Goal: Manage account settings

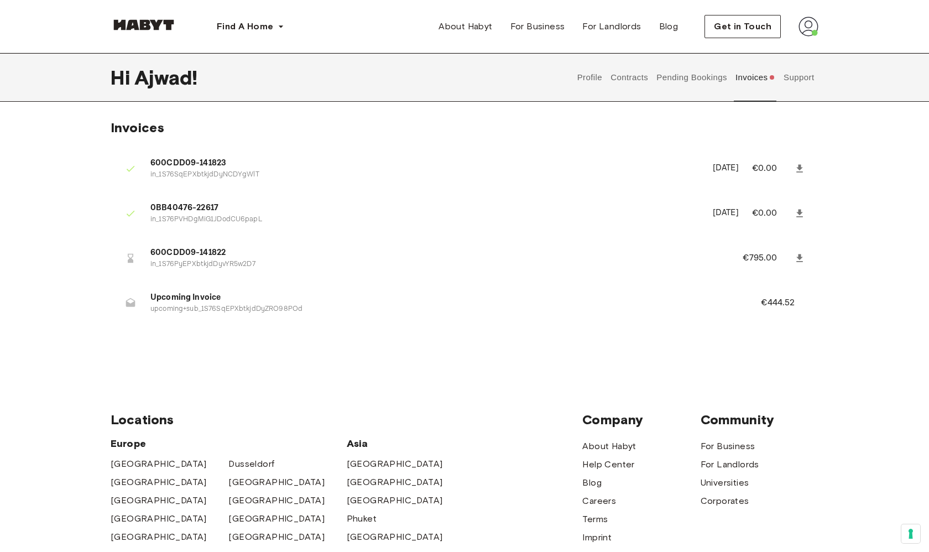
click at [761, 81] on button "Invoices" at bounding box center [755, 77] width 43 height 49
click at [798, 79] on button "Support" at bounding box center [799, 77] width 34 height 49
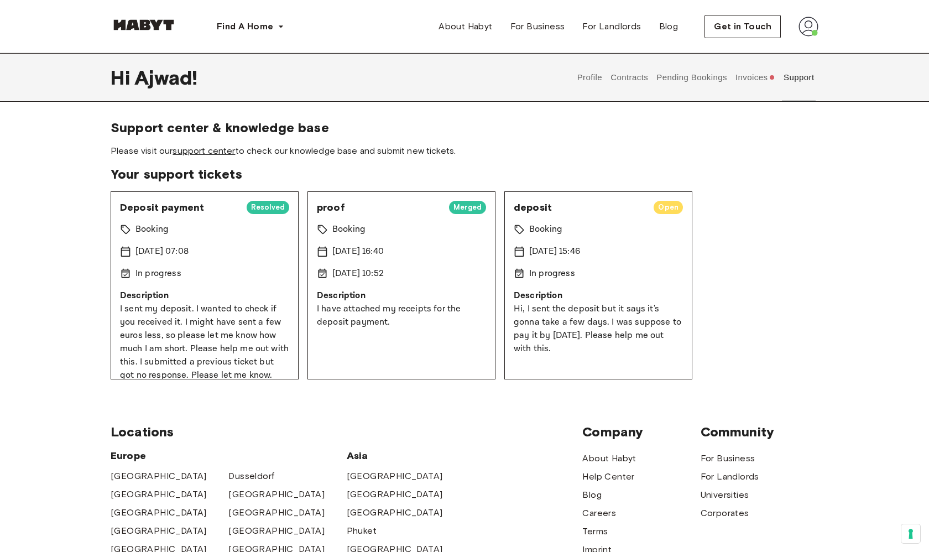
click at [209, 149] on link "support center" at bounding box center [204, 150] width 63 height 11
click at [592, 80] on button "Profile" at bounding box center [590, 77] width 28 height 49
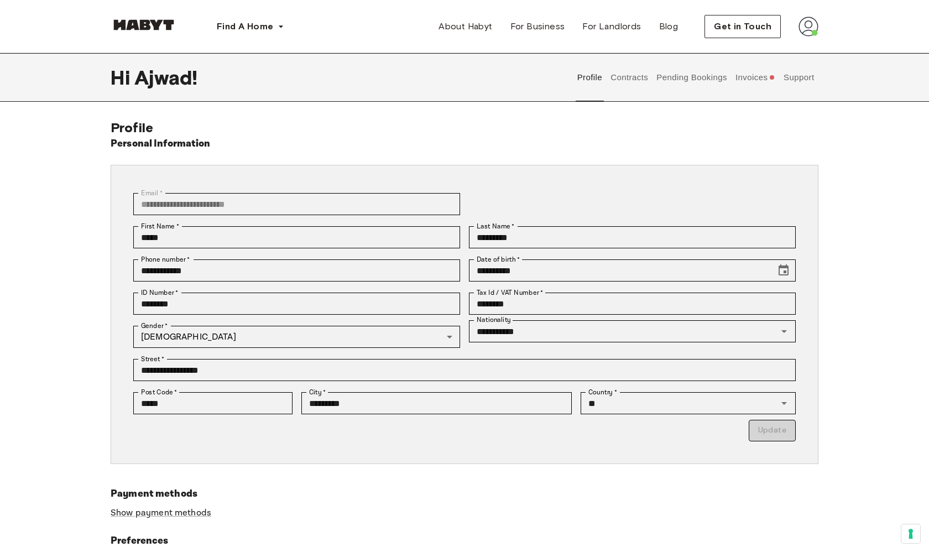
click at [643, 85] on button "Contracts" at bounding box center [630, 77] width 40 height 49
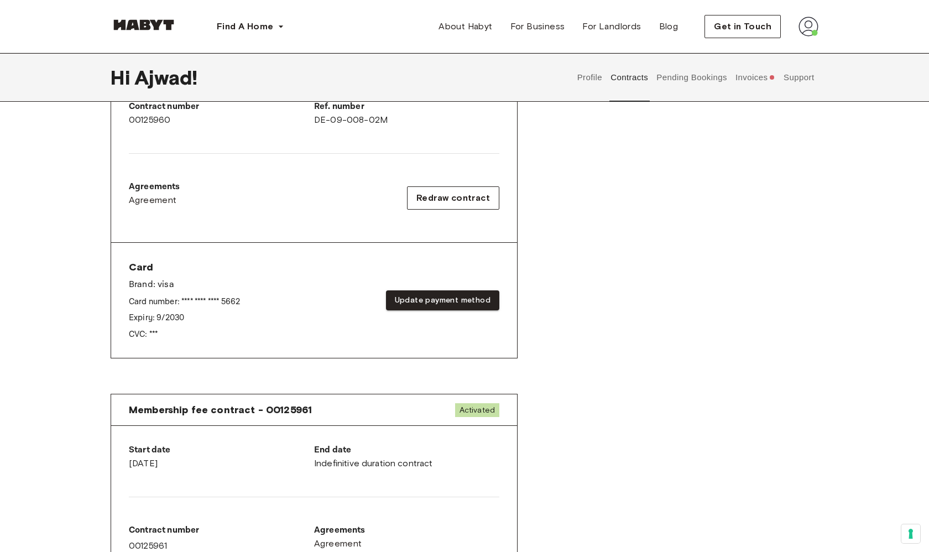
scroll to position [220, 0]
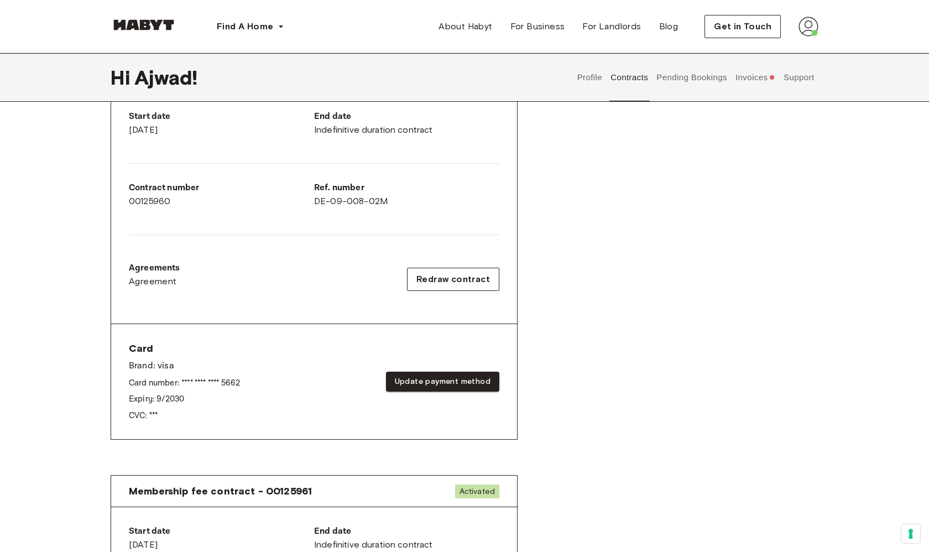
click at [685, 79] on button "Pending Bookings" at bounding box center [692, 77] width 74 height 49
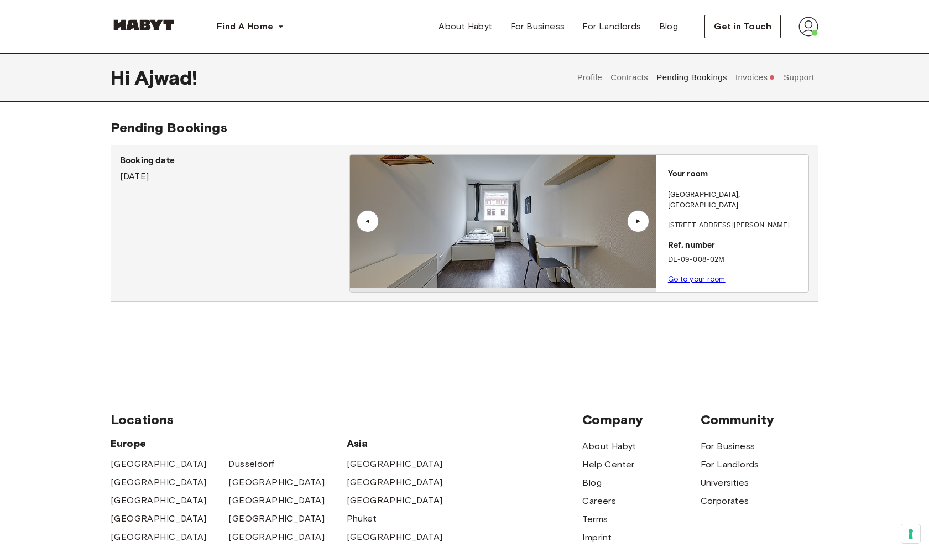
click at [761, 88] on button "Invoices" at bounding box center [755, 77] width 43 height 49
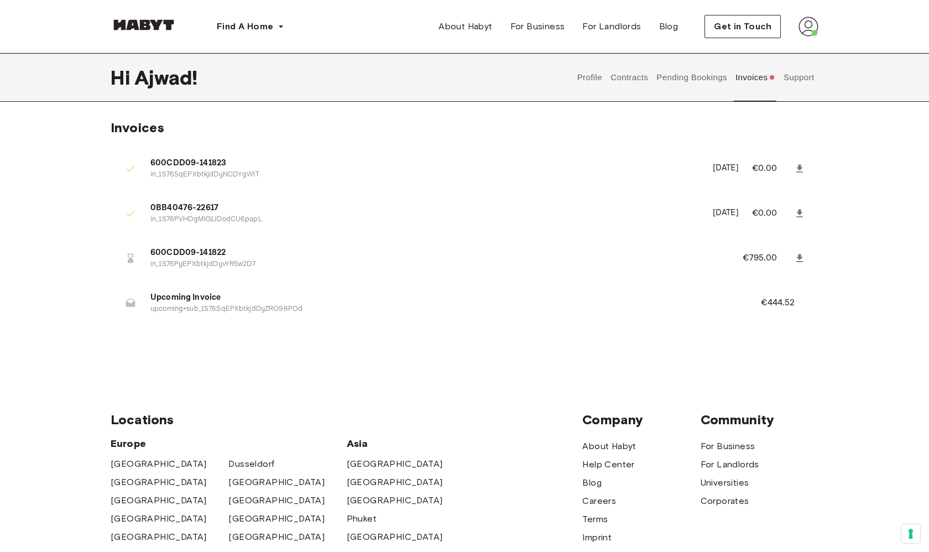
click at [796, 74] on button "Support" at bounding box center [799, 77] width 34 height 49
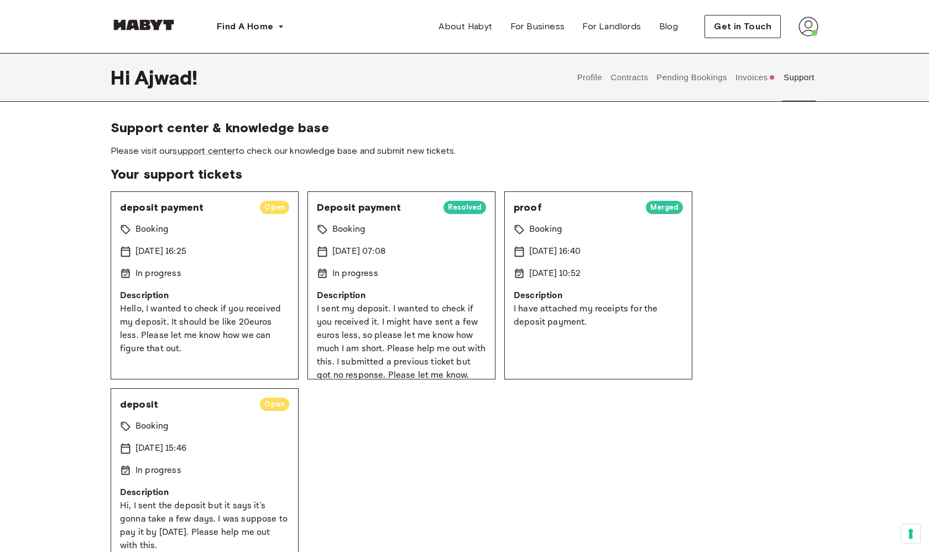
click at [591, 82] on button "Profile" at bounding box center [590, 77] width 28 height 49
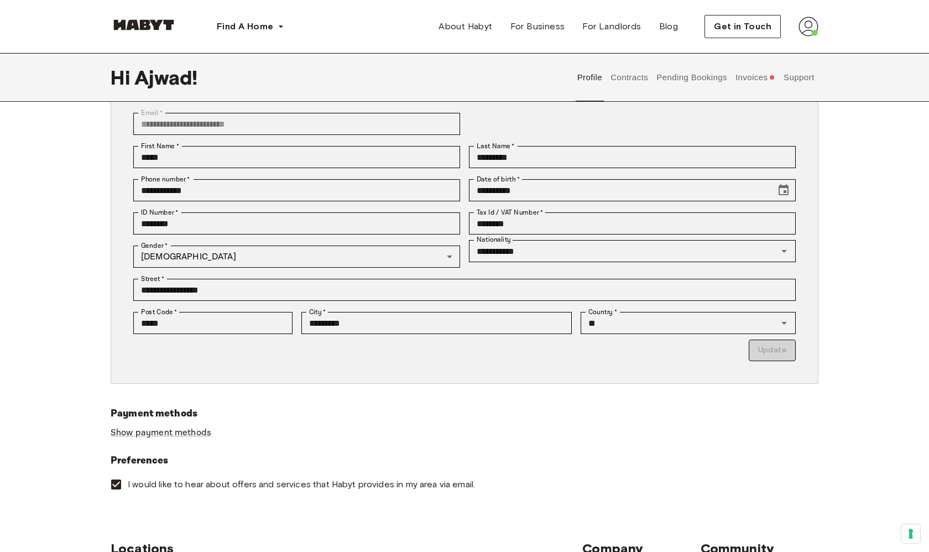
scroll to position [81, 0]
click at [182, 431] on link "Show payment methods" at bounding box center [161, 432] width 101 height 12
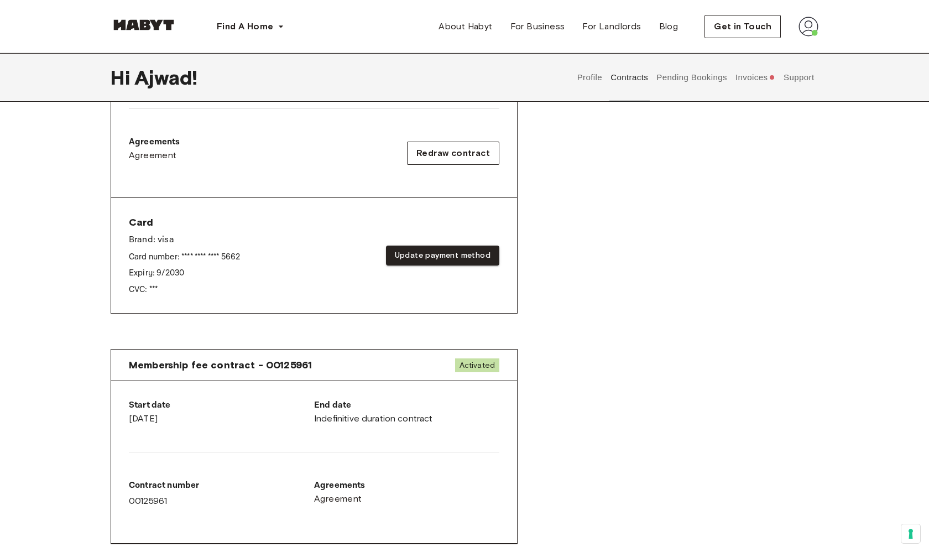
scroll to position [351, 0]
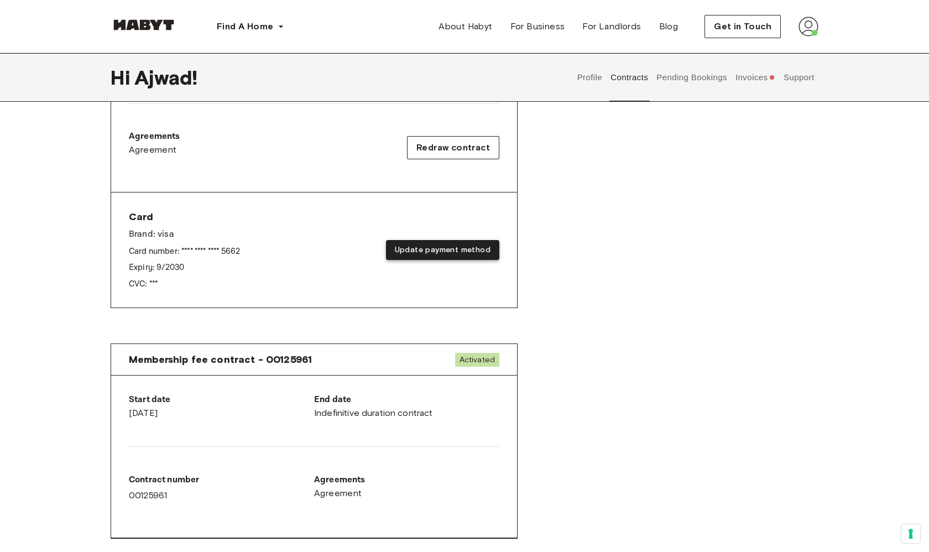
click at [394, 248] on button "Update payment method" at bounding box center [442, 250] width 113 height 20
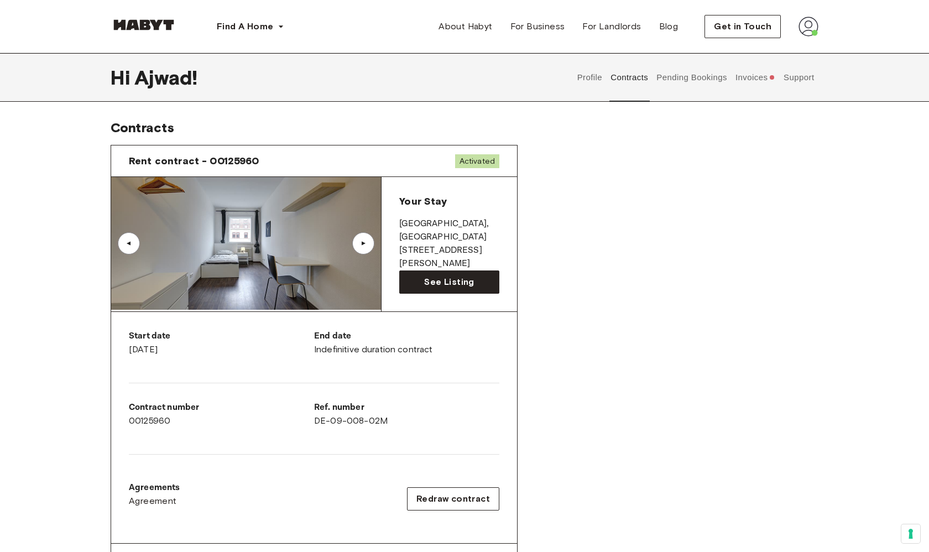
scroll to position [0, 0]
click at [709, 72] on button "Pending Bookings" at bounding box center [692, 77] width 74 height 49
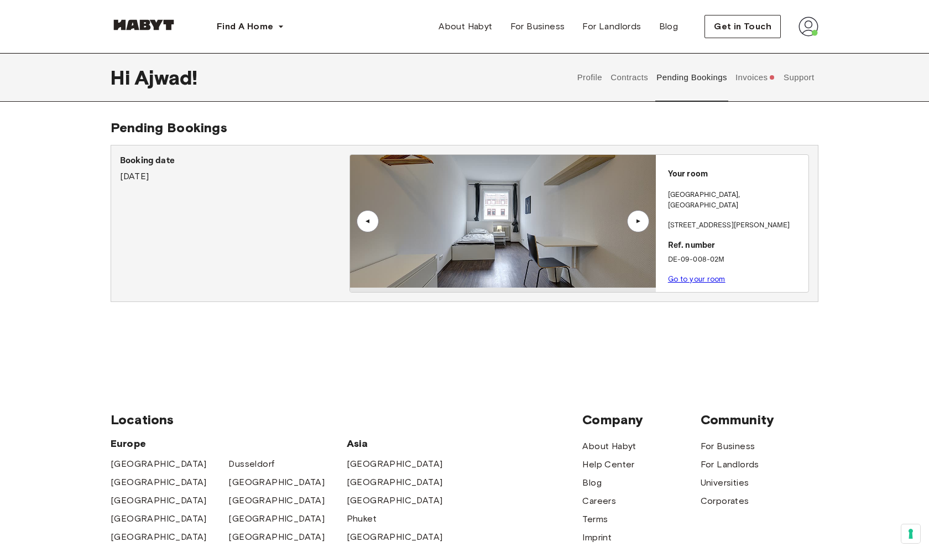
click at [759, 76] on button "Invoices" at bounding box center [755, 77] width 43 height 49
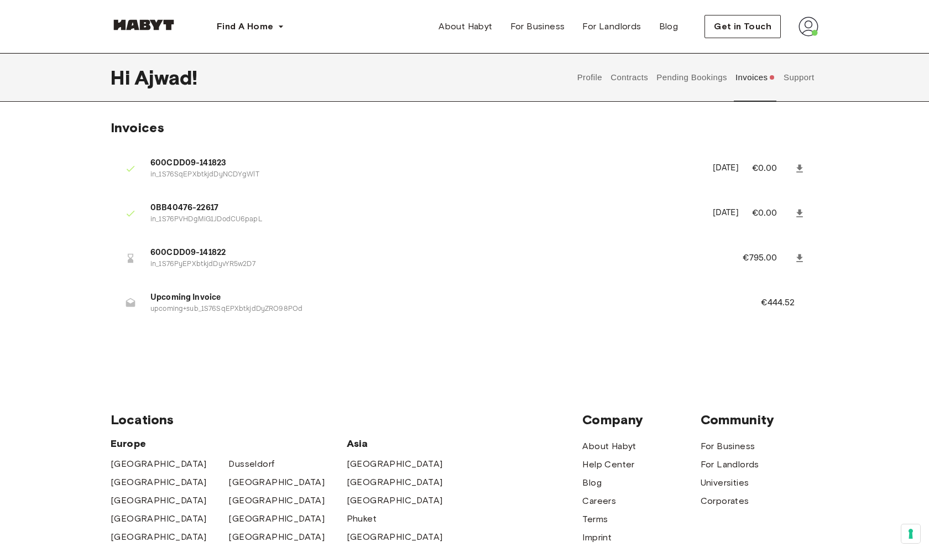
click at [806, 81] on button "Support" at bounding box center [799, 77] width 34 height 49
